Goal: Entertainment & Leisure: Consume media (video, audio)

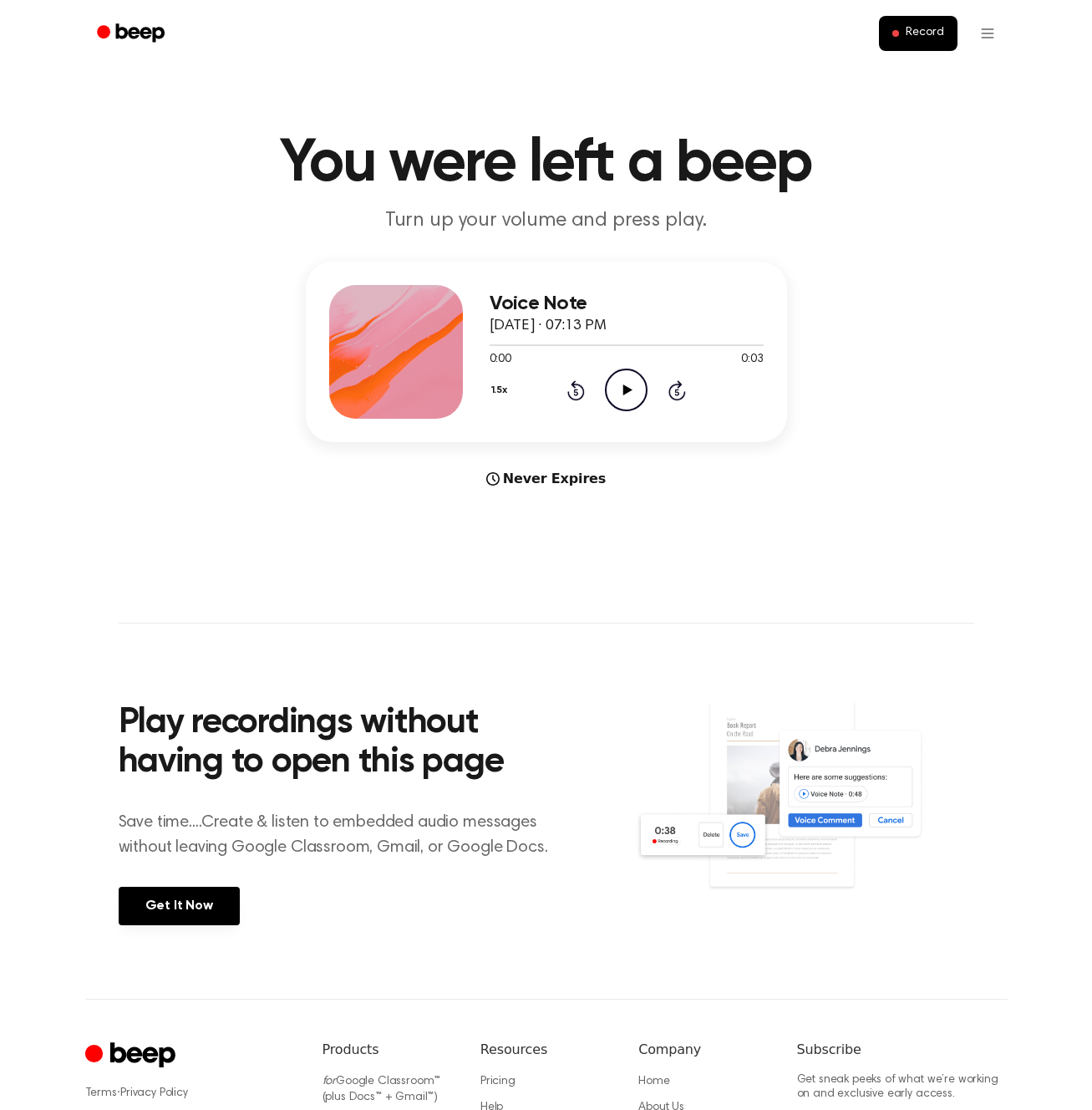
click at [623, 398] on icon "Play Audio" at bounding box center [626, 390] width 43 height 43
click at [639, 391] on icon "Play Audio" at bounding box center [626, 390] width 43 height 43
click at [634, 392] on icon "Play Audio" at bounding box center [626, 390] width 43 height 43
